Goal: Register for event/course

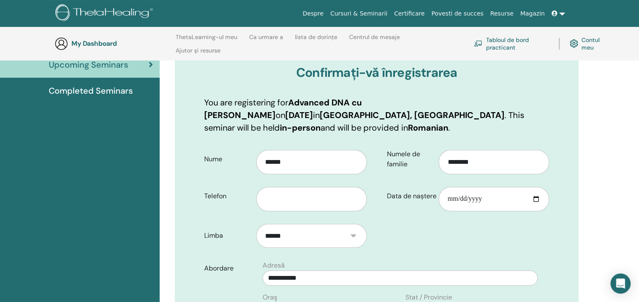
scroll to position [117, 0]
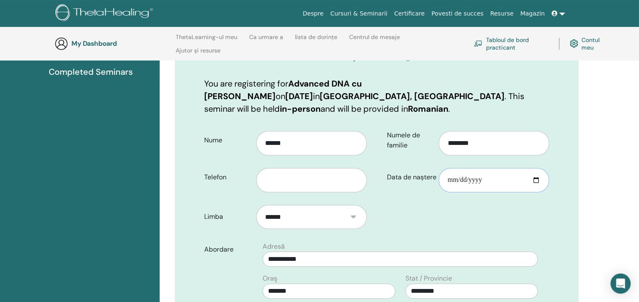
click at [507, 178] on input "Data de naștere" at bounding box center [494, 180] width 111 height 24
type input "**********"
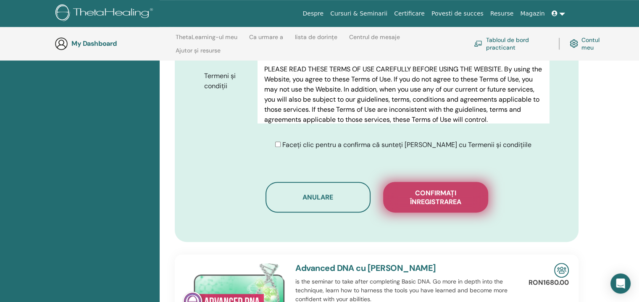
scroll to position [454, 0]
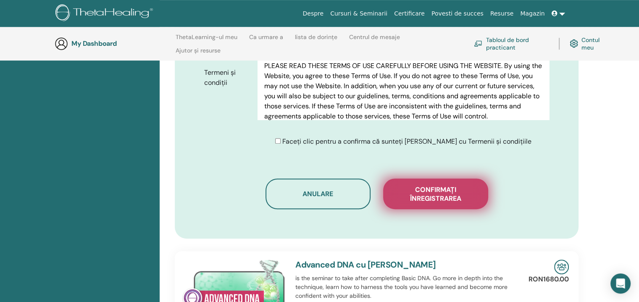
click at [441, 197] on span "Confirmați înregistrarea" at bounding box center [436, 194] width 84 height 18
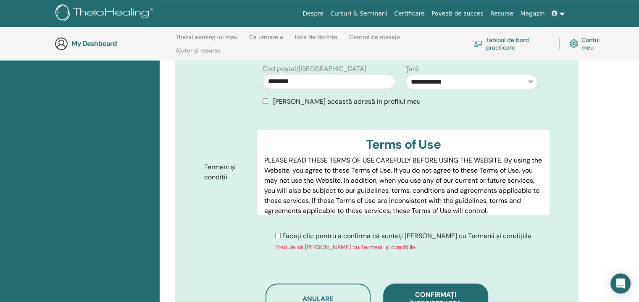
scroll to position [496, 0]
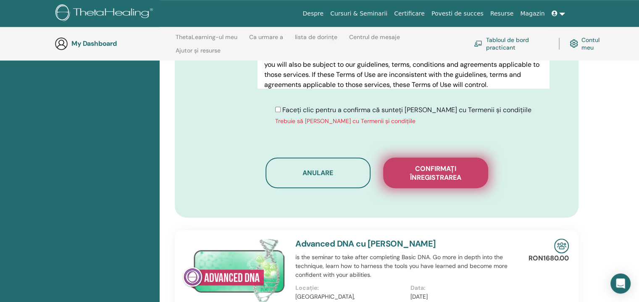
click at [440, 177] on span "Confirmați înregistrarea" at bounding box center [436, 173] width 84 height 18
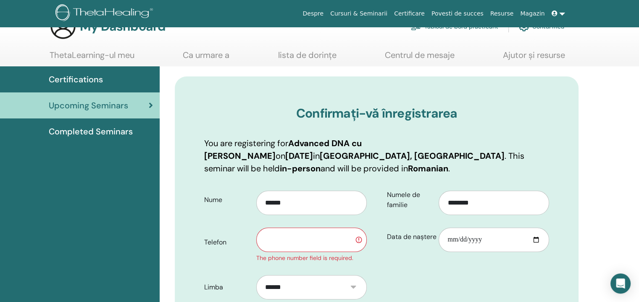
scroll to position [117, 0]
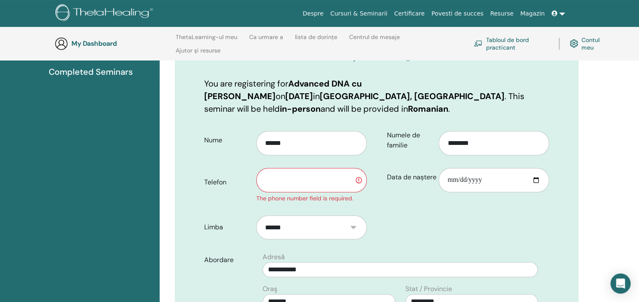
click at [282, 181] on input "text" at bounding box center [311, 180] width 111 height 24
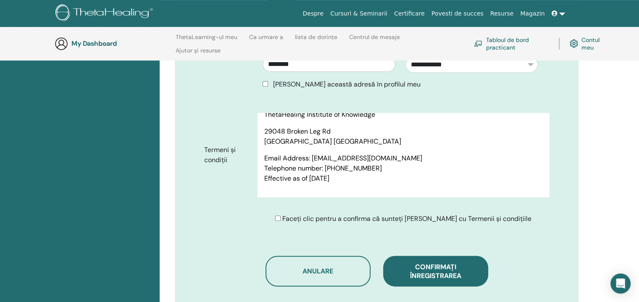
scroll to position [454, 0]
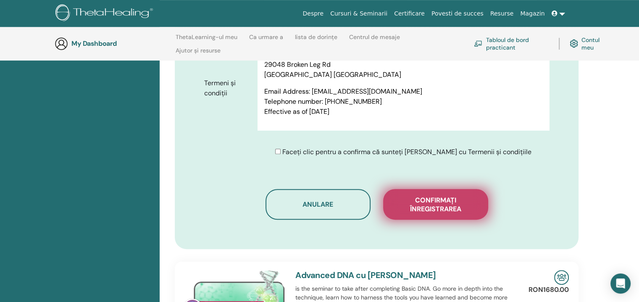
type input "**********"
click at [435, 204] on span "Confirmați înregistrarea" at bounding box center [436, 205] width 84 height 18
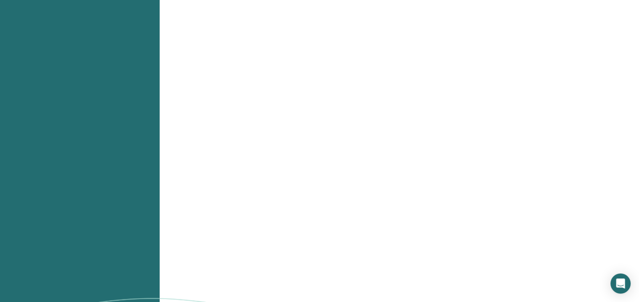
scroll to position [883, 0]
